Goal: Task Accomplishment & Management: Complete application form

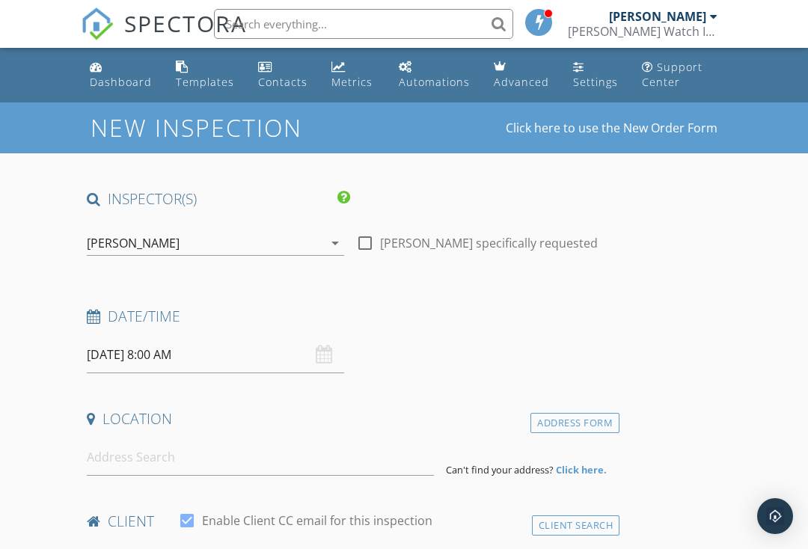
click at [324, 363] on div "[DATE] 8:00 AM" at bounding box center [215, 355] width 257 height 37
click at [340, 350] on input "[DATE] 8:00 AM" at bounding box center [215, 355] width 257 height 37
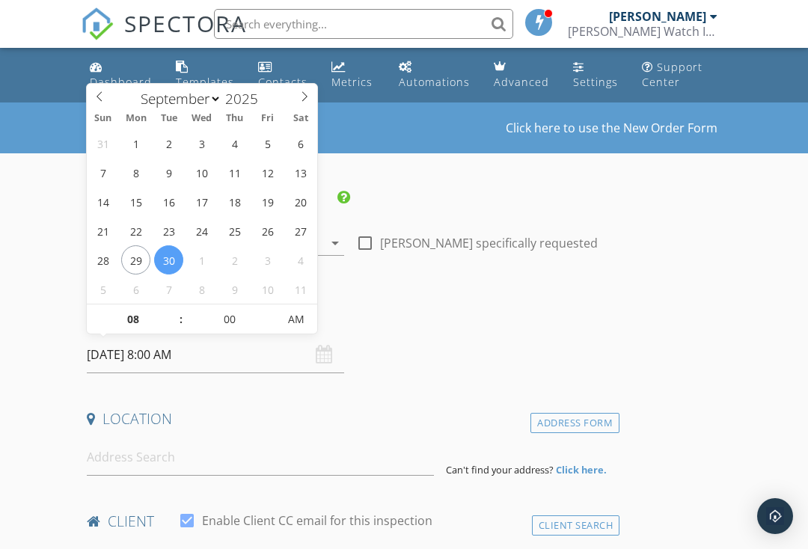
click at [304, 104] on span at bounding box center [304, 94] width 25 height 21
select select "9"
type input "[DATE] 8:00 AM"
type input "9"
type input "[DATE] 9:00 AM"
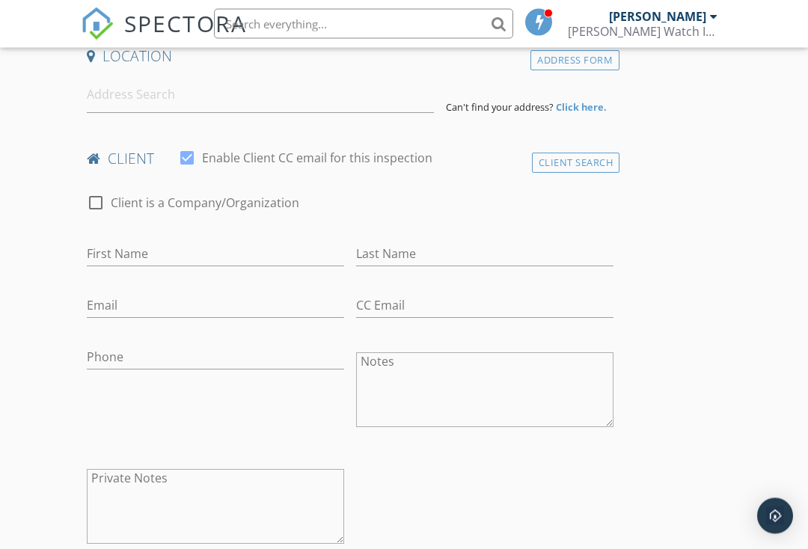
scroll to position [403, 0]
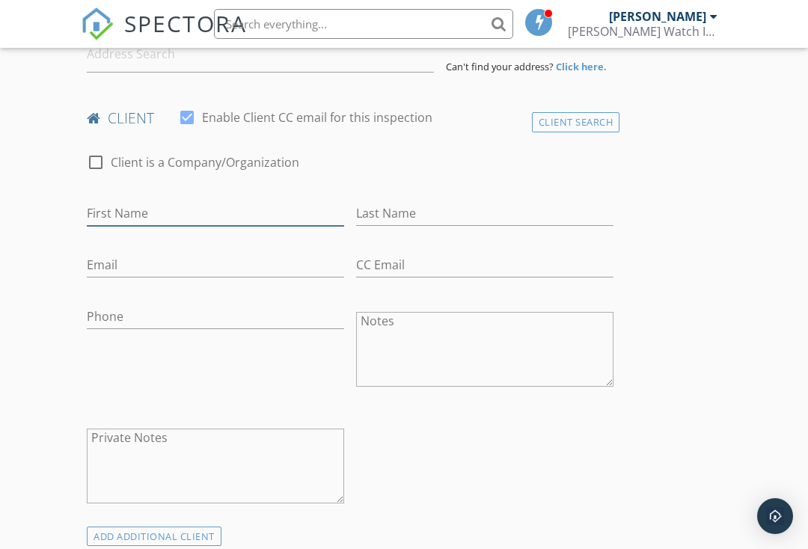
click at [298, 218] on input "First Name" at bounding box center [215, 213] width 257 height 25
type input "[PERSON_NAME]"
click at [442, 211] on input "Last Name" at bounding box center [484, 213] width 257 height 25
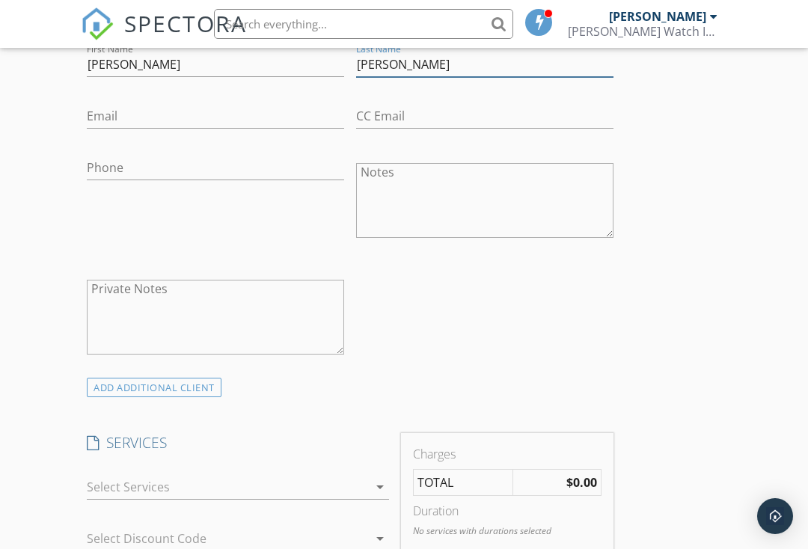
scroll to position [555, 0]
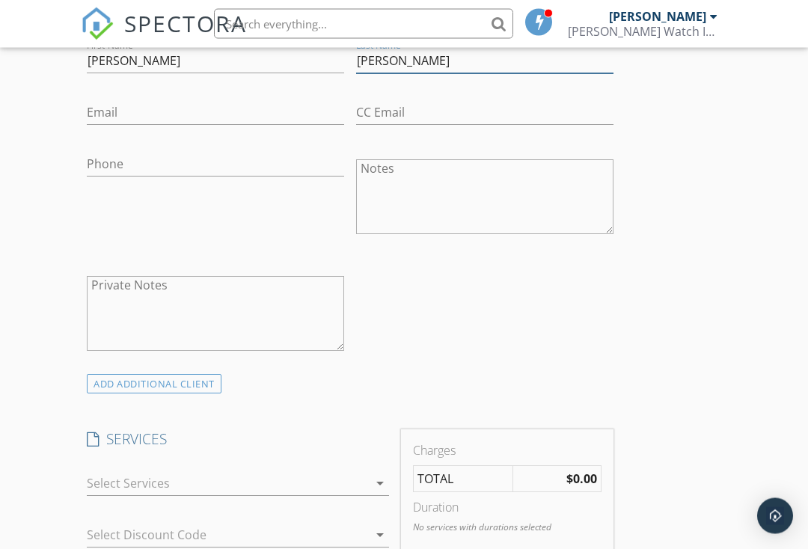
type input "[PERSON_NAME]"
click at [260, 168] on input "Phone" at bounding box center [215, 165] width 257 height 25
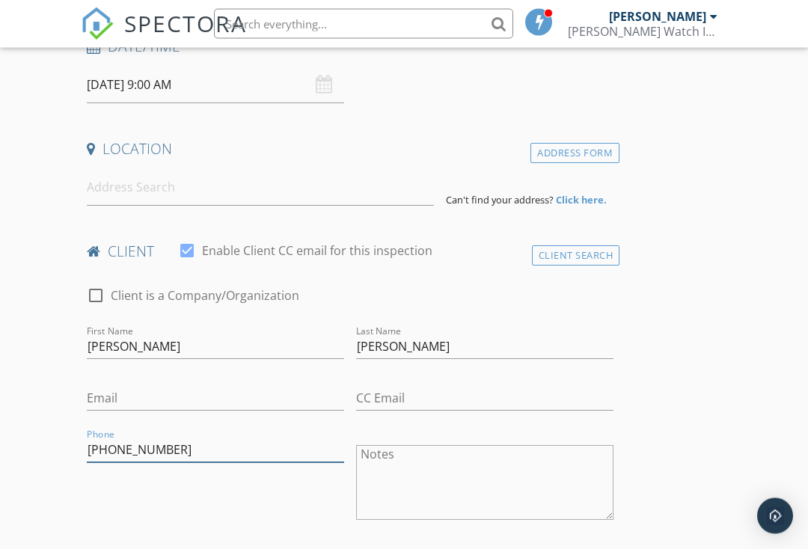
scroll to position [269, 0]
type input "[PHONE_NUMBER]"
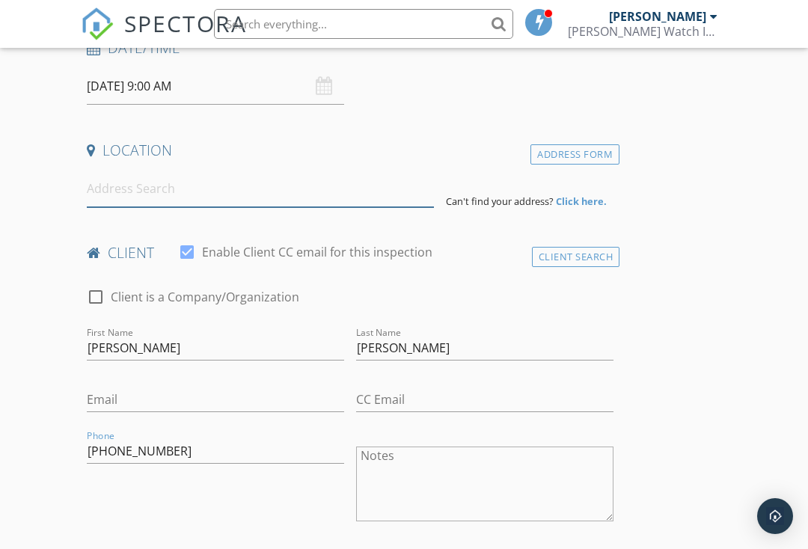
click at [370, 191] on input at bounding box center [260, 189] width 347 height 37
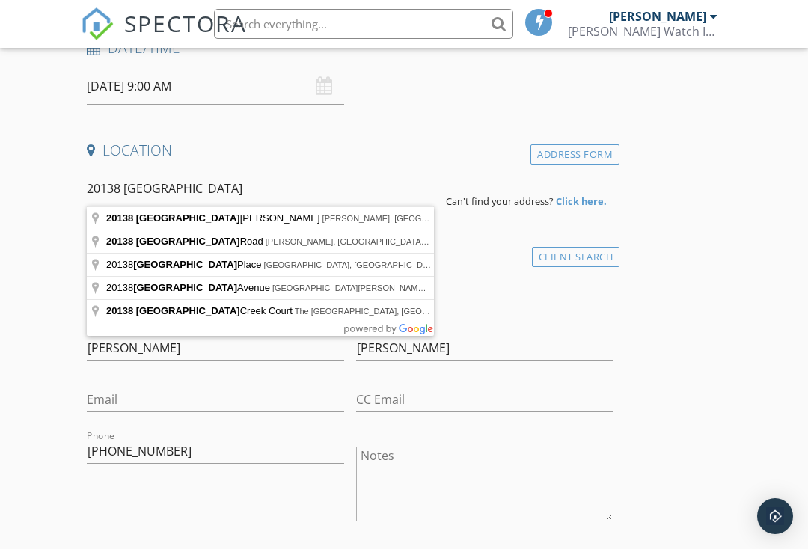
type input "20138 Durham McCord, [GEOGRAPHIC_DATA], [GEOGRAPHIC_DATA], [GEOGRAPHIC_DATA]"
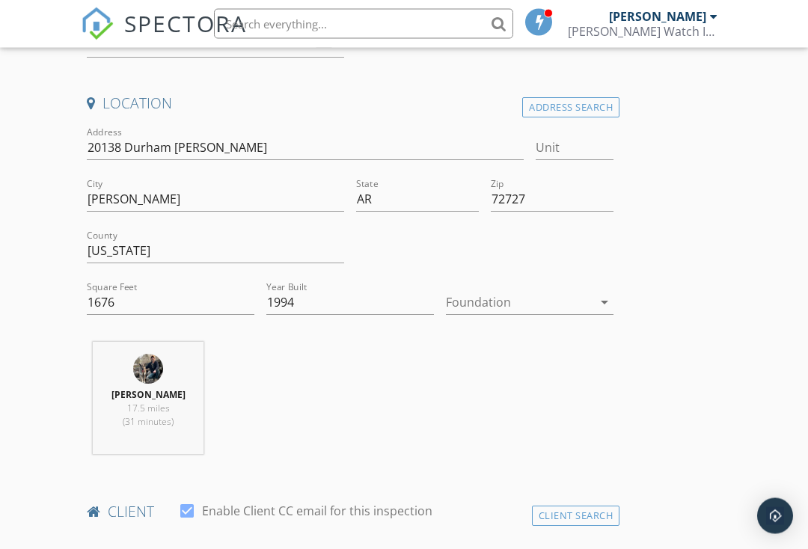
scroll to position [316, 0]
click at [592, 293] on div "arrow_drop_down" at bounding box center [602, 302] width 21 height 18
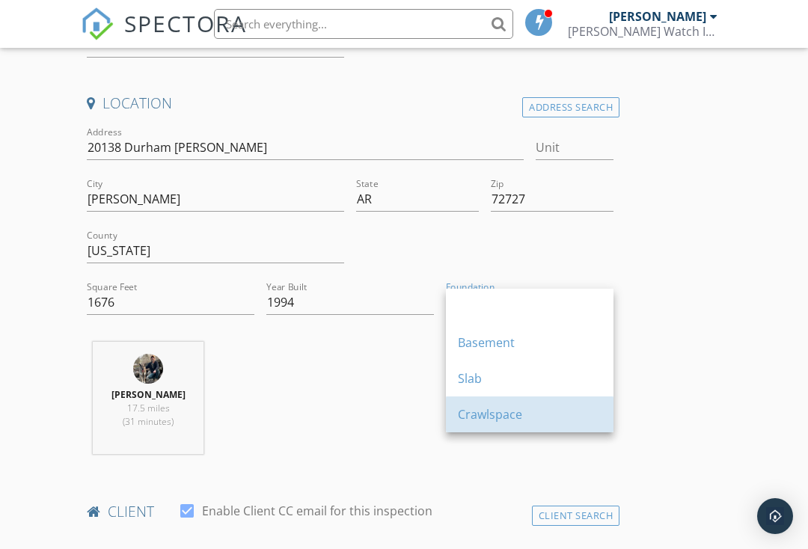
click at [566, 411] on div "Crawlspace" at bounding box center [530, 414] width 144 height 18
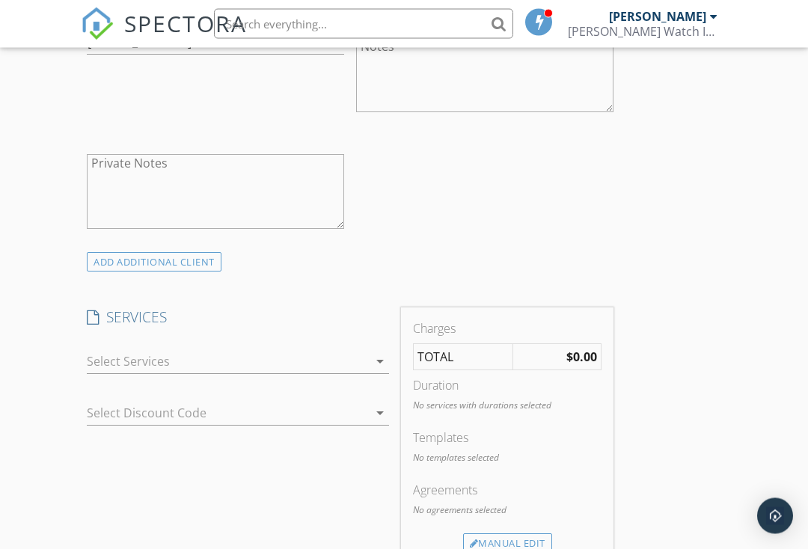
scroll to position [984, 0]
click at [389, 346] on div "arrow_drop_down" at bounding box center [238, 363] width 314 height 52
click at [373, 359] on icon "arrow_drop_down" at bounding box center [380, 361] width 18 height 18
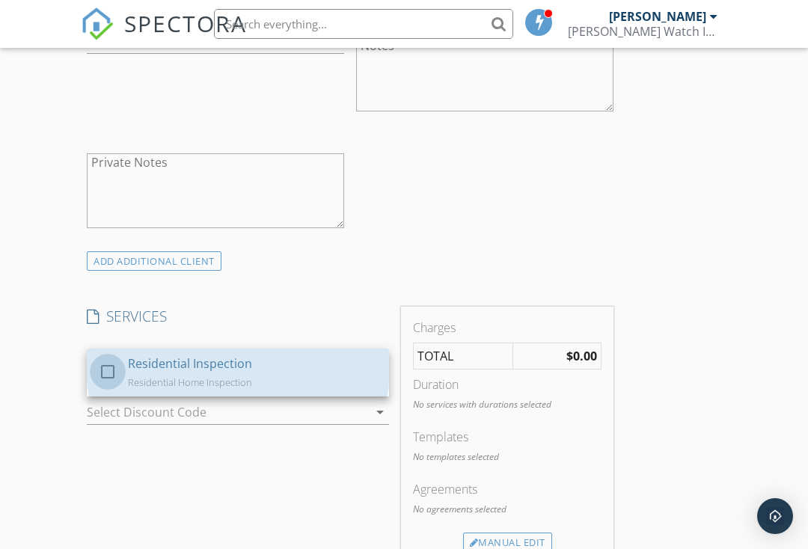
click at [110, 369] on div at bounding box center [107, 371] width 25 height 25
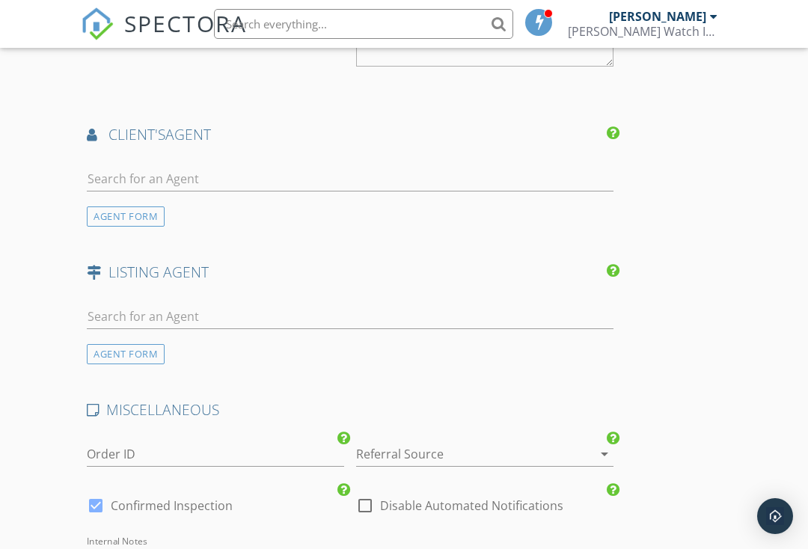
scroll to position [1710, 0]
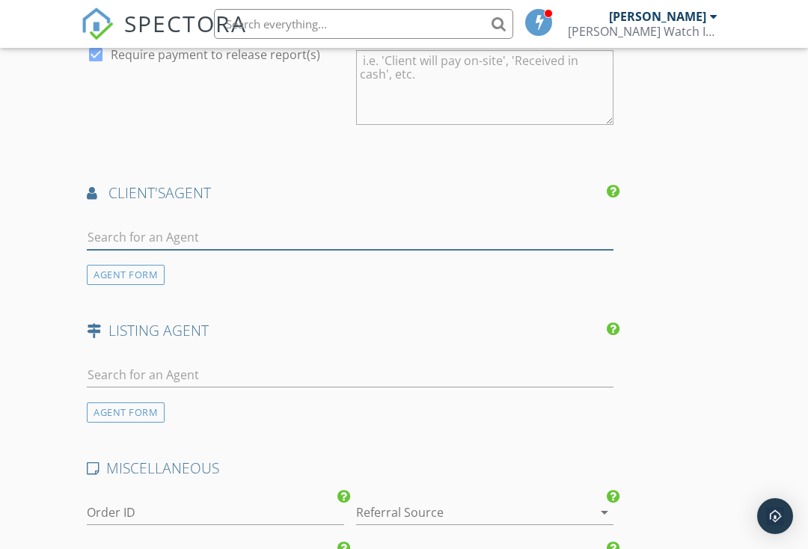
click at [547, 233] on input "text" at bounding box center [350, 237] width 527 height 25
type input "[PERSON_NAME]"
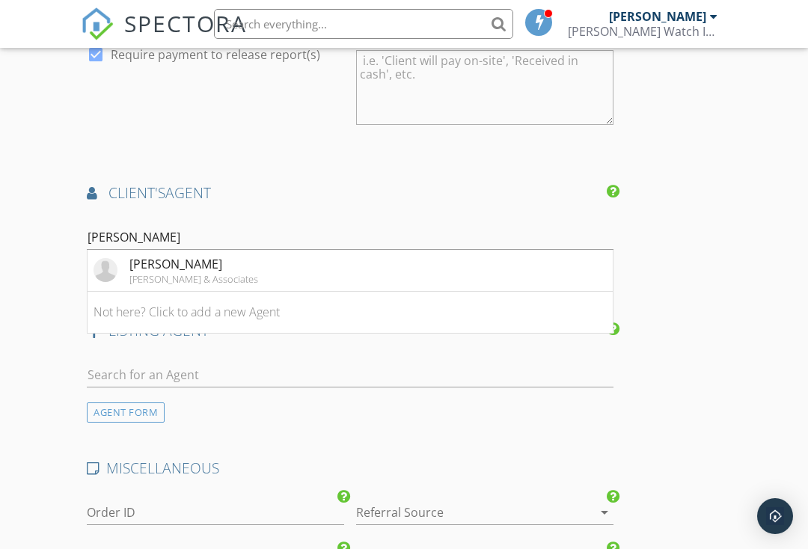
click at [150, 257] on div "[PERSON_NAME]" at bounding box center [193, 264] width 129 height 18
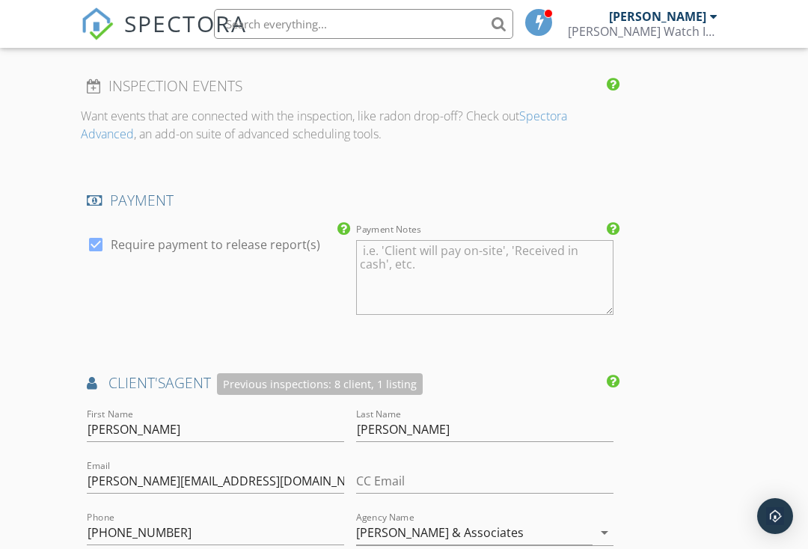
scroll to position [1576, 0]
